Goal: Task Accomplishment & Management: Complete application form

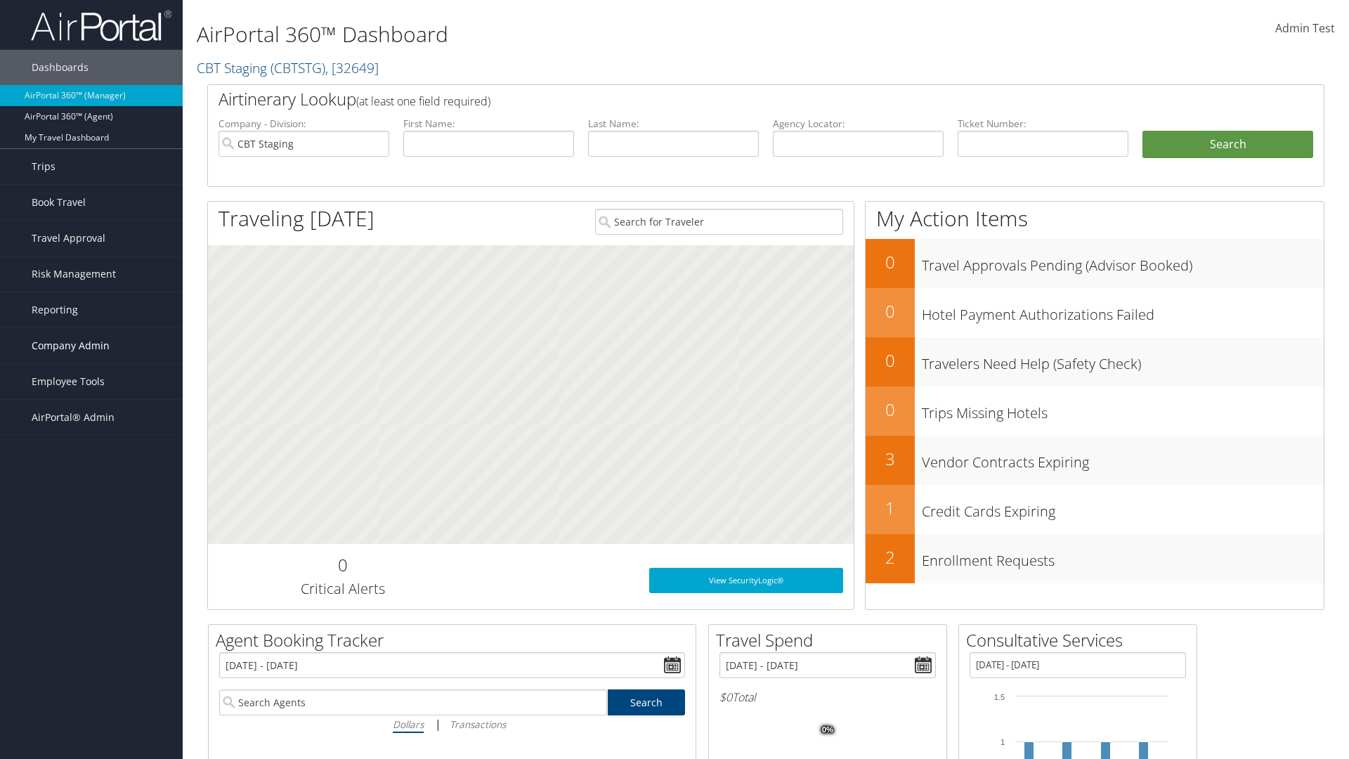
click at [91, 346] on span "Company Admin" at bounding box center [71, 345] width 78 height 35
click at [0, 0] on link "Vendor Contracts" at bounding box center [0, 0] width 0 height 0
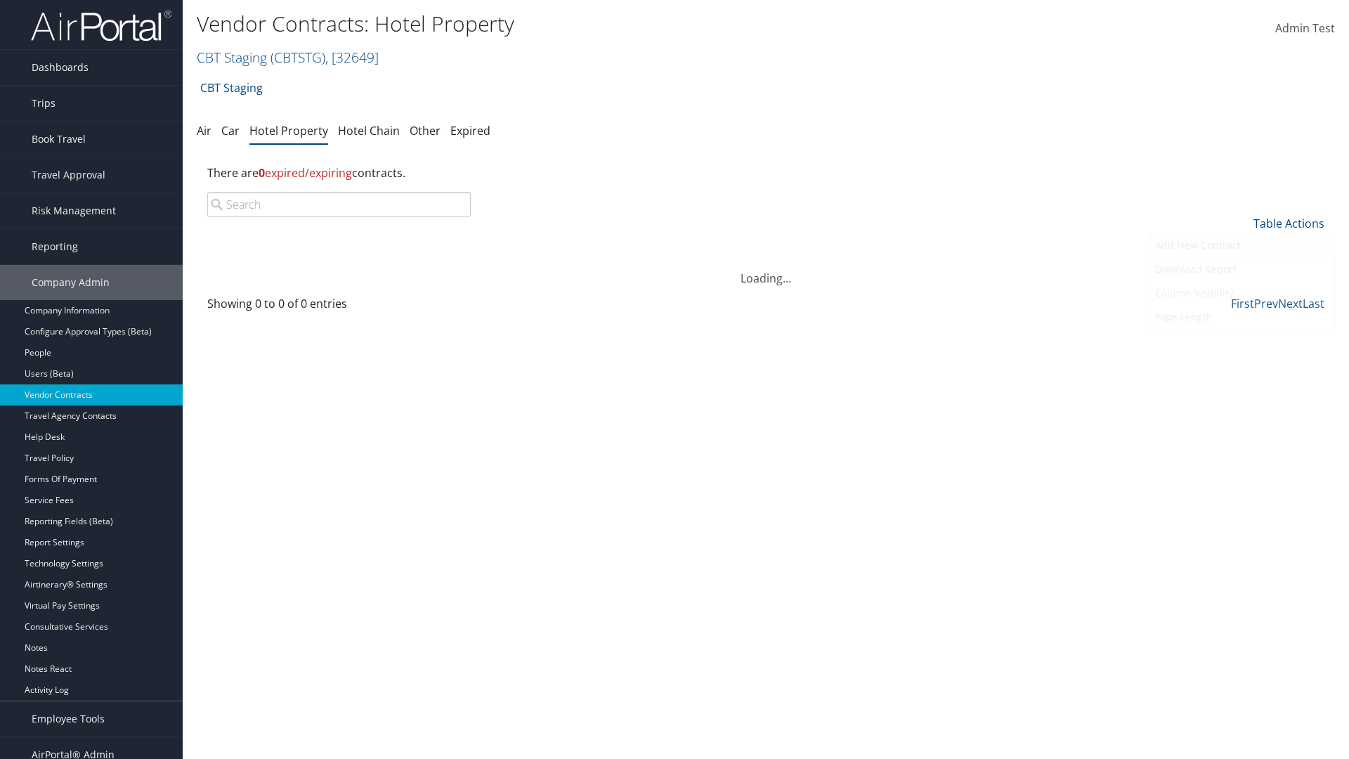
click at [1242, 245] on link "Add New Contract" at bounding box center [1242, 245] width 185 height 24
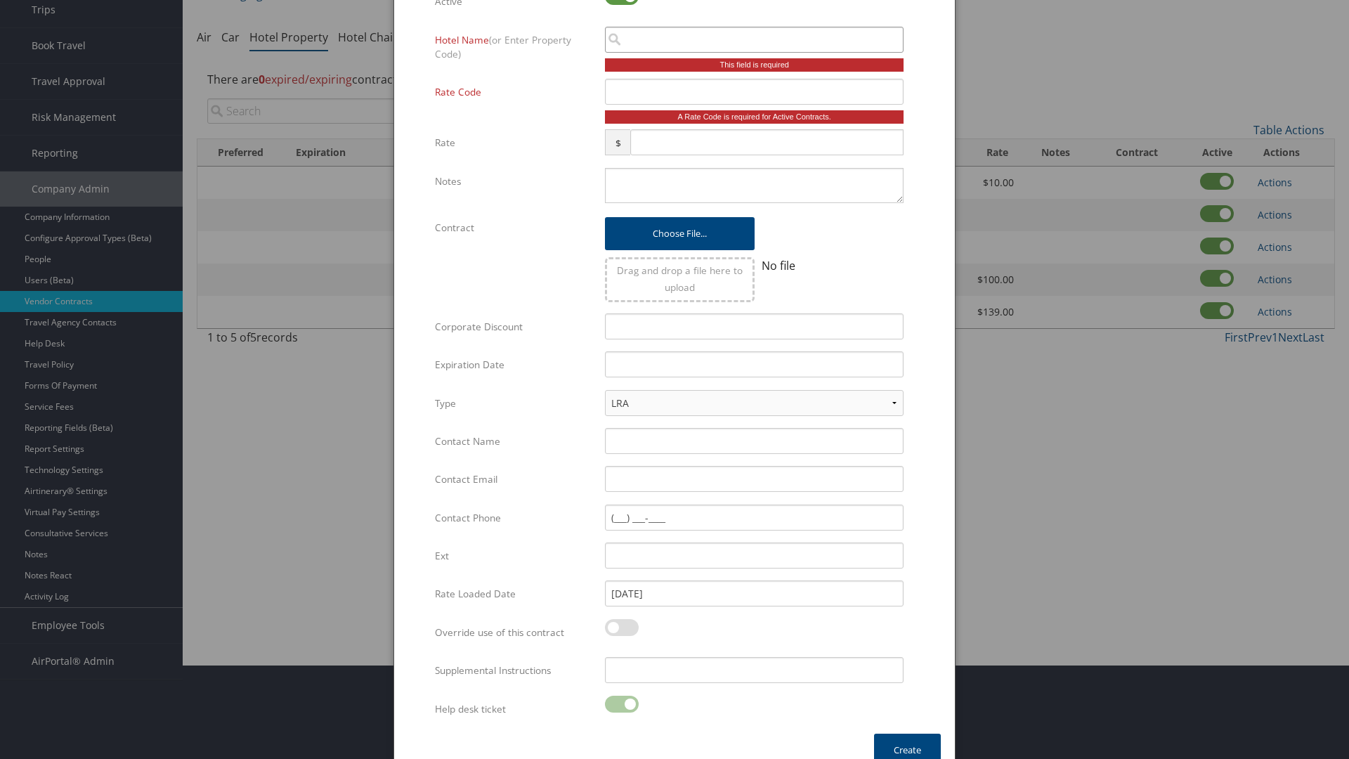
click at [754, 39] on input "search" at bounding box center [754, 40] width 299 height 26
type input "[US_STATE]"
